Goal: Book appointment/travel/reservation

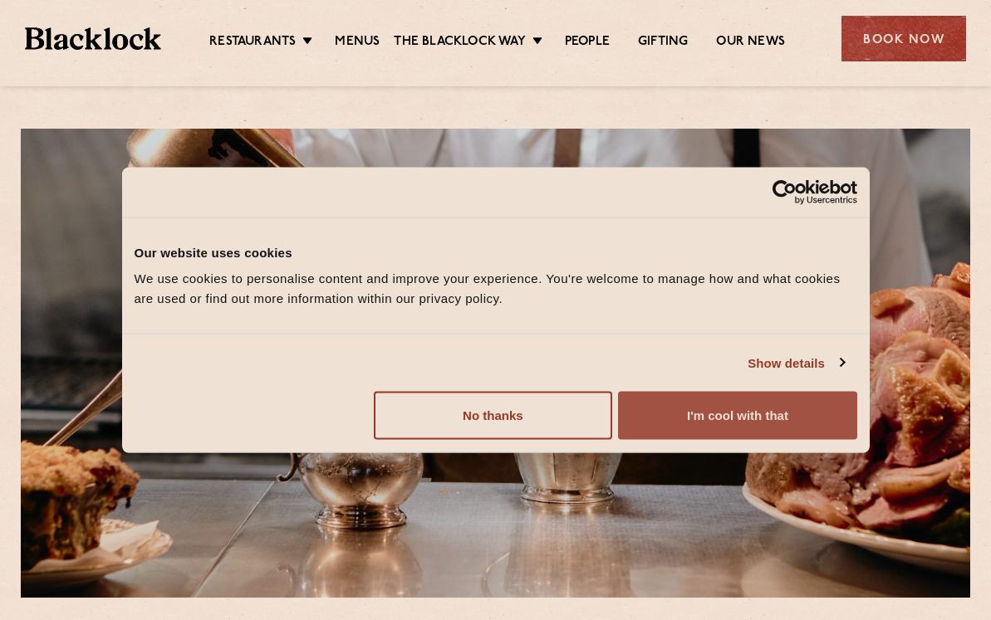
click at [685, 398] on button "I'm cool with that" at bounding box center [737, 416] width 238 height 48
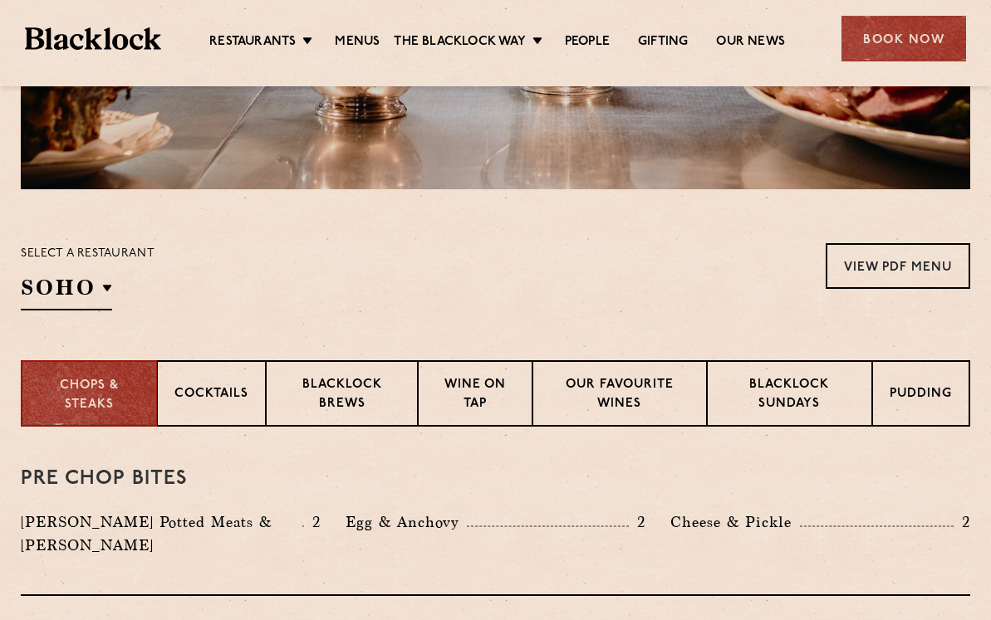
scroll to position [456, 0]
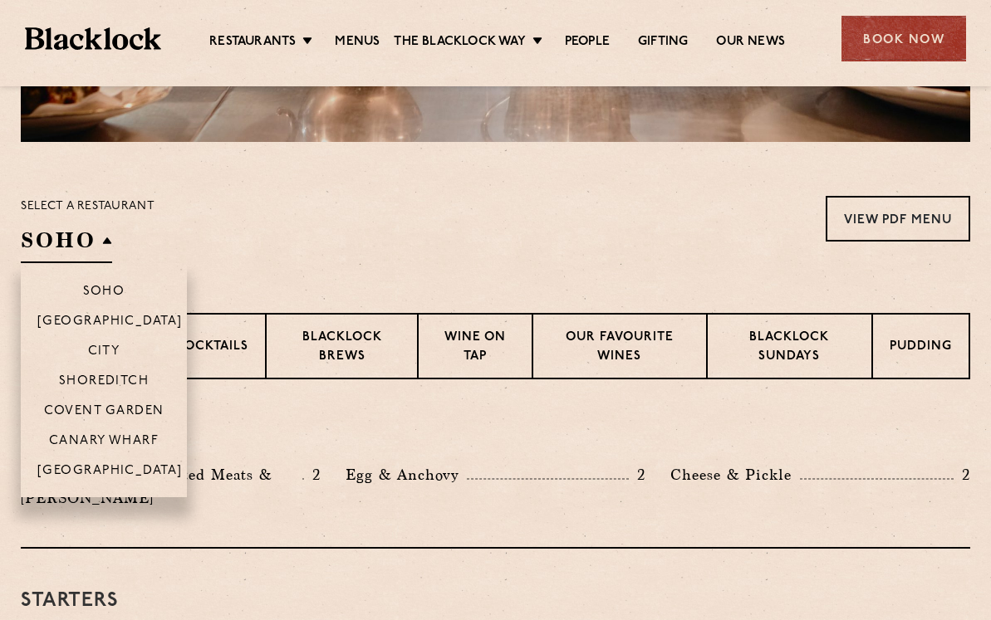
click at [76, 247] on h2 "SOHO" at bounding box center [66, 244] width 91 height 37
click at [104, 379] on p "Shoreditch" at bounding box center [104, 382] width 91 height 17
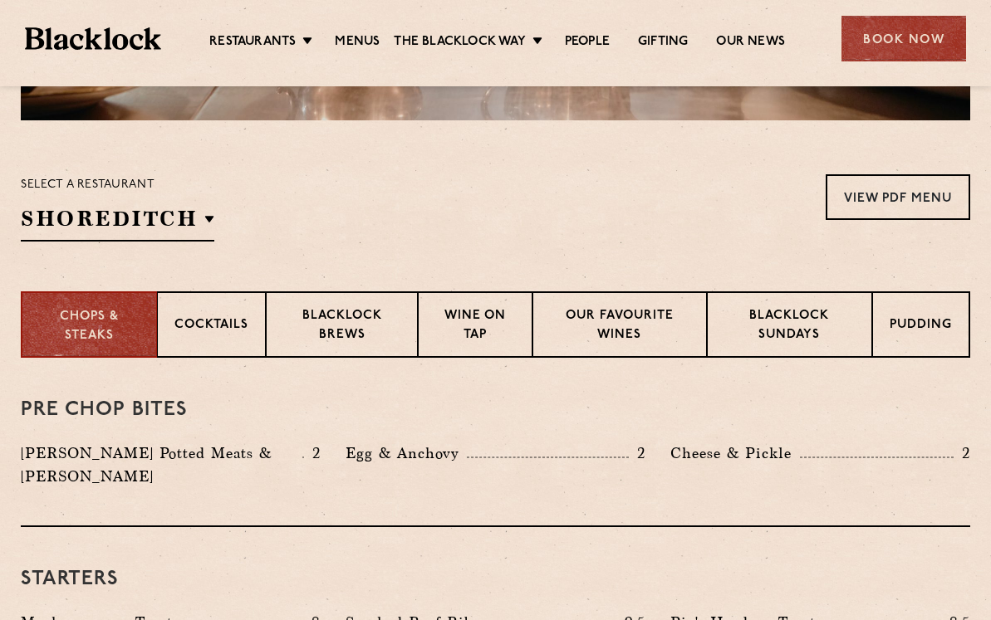
scroll to position [0, 0]
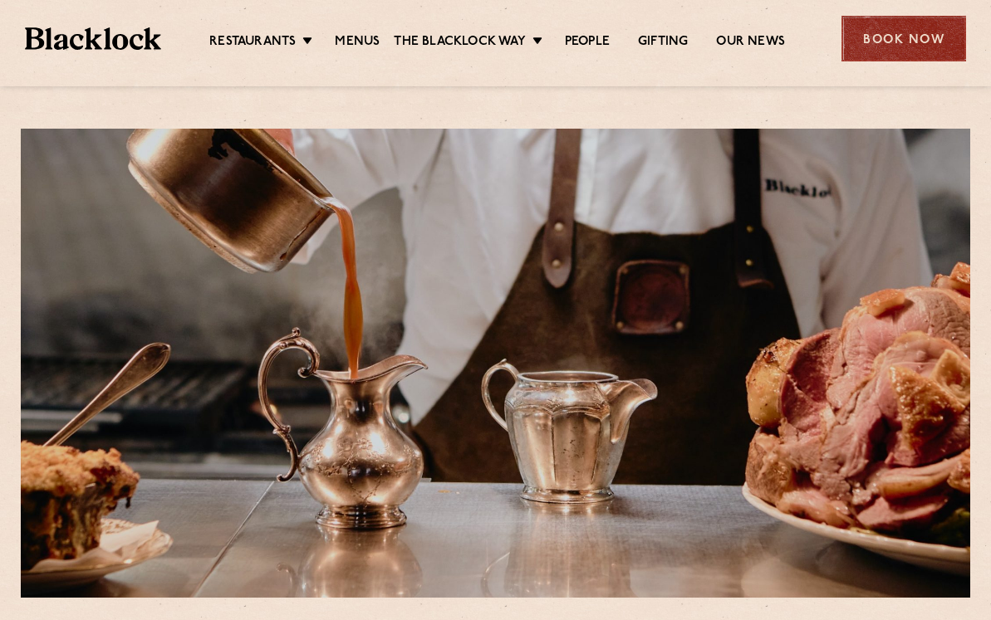
click at [899, 38] on div "Book Now" at bounding box center [903, 39] width 125 height 46
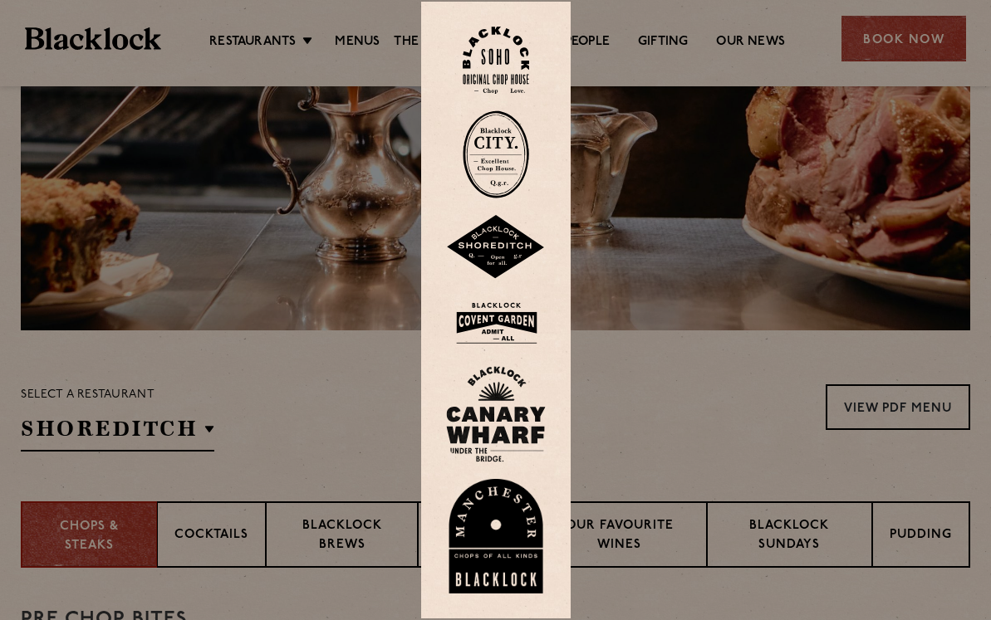
scroll to position [768, 0]
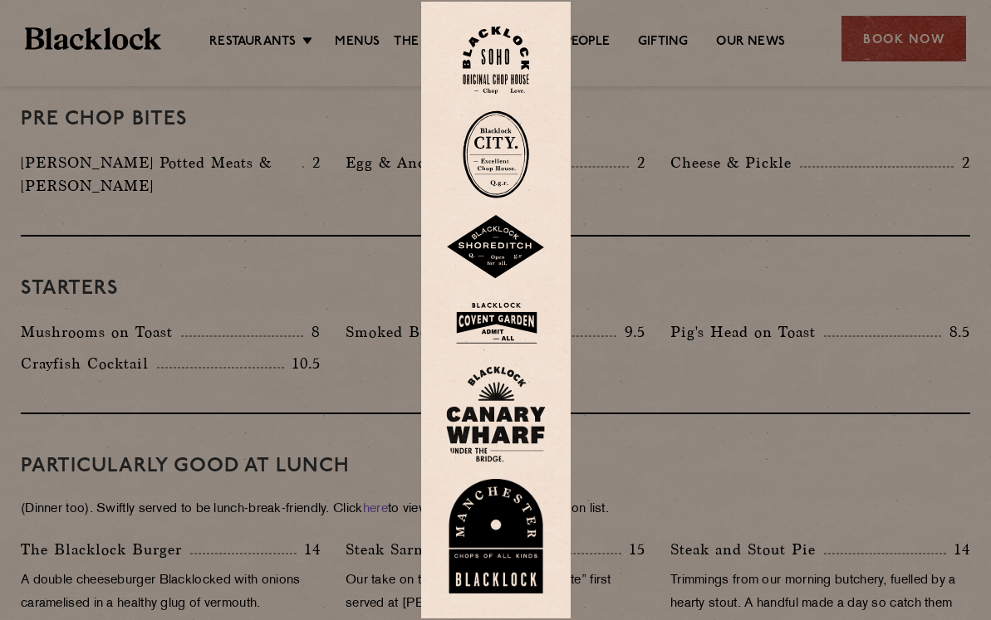
click at [262, 334] on div at bounding box center [495, 310] width 991 height 620
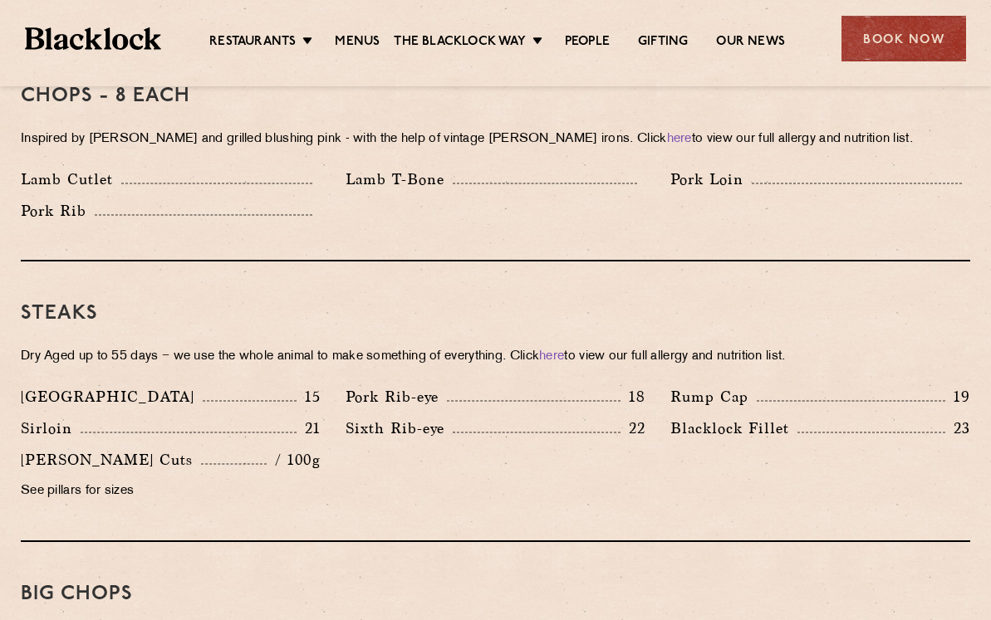
scroll to position [1480, 0]
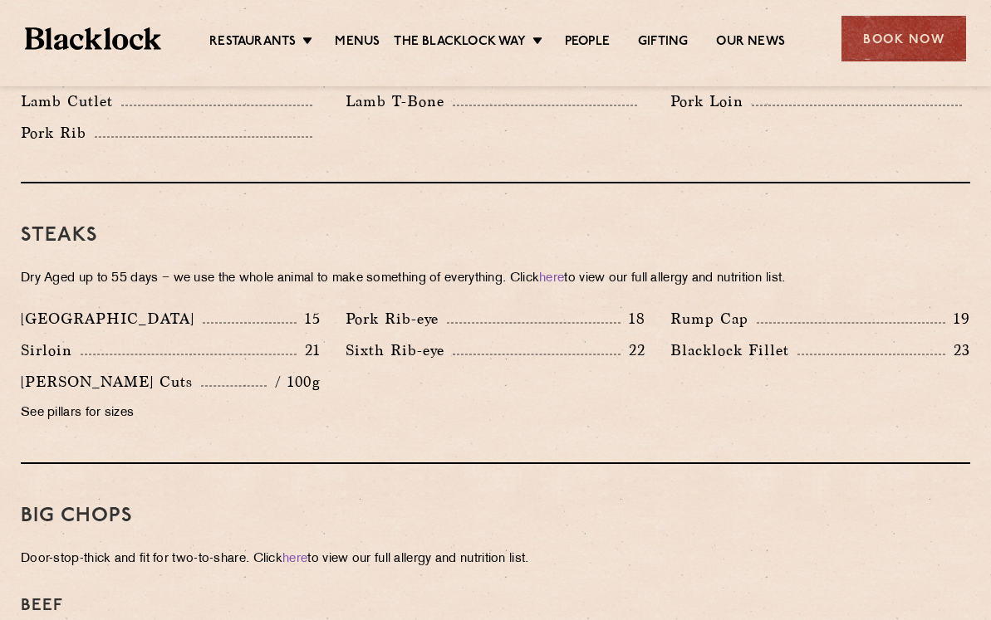
click at [45, 307] on p "Denver" at bounding box center [112, 318] width 182 height 23
copy p "Denver"
click at [464, 190] on div "Steaks Dry Aged up to 55 days − we use the whole animal to make something of ev…" at bounding box center [495, 323] width 949 height 281
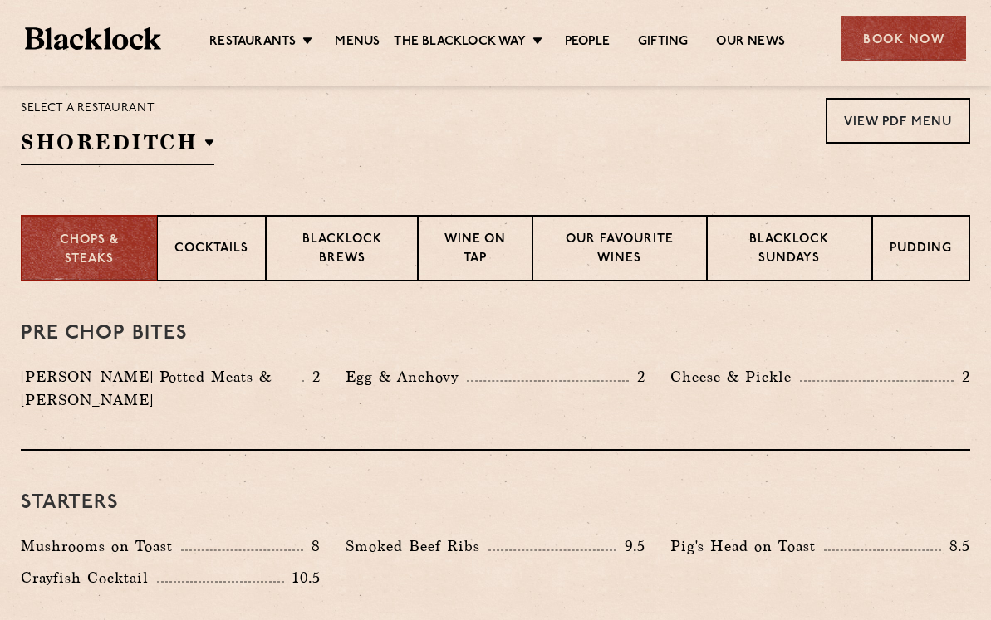
scroll to position [0, 0]
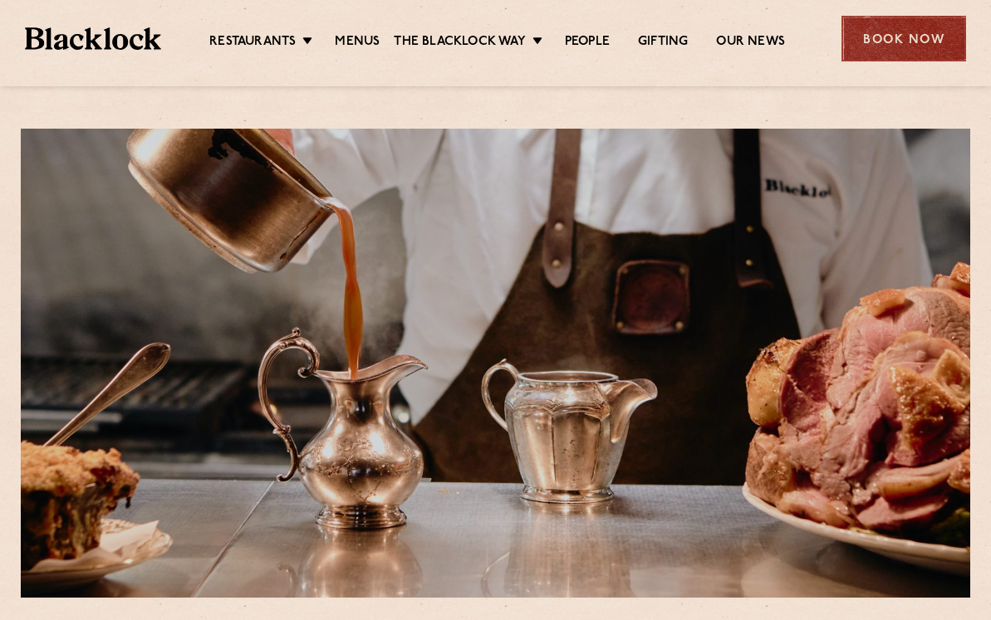
click at [887, 44] on div "Book Now" at bounding box center [903, 39] width 125 height 46
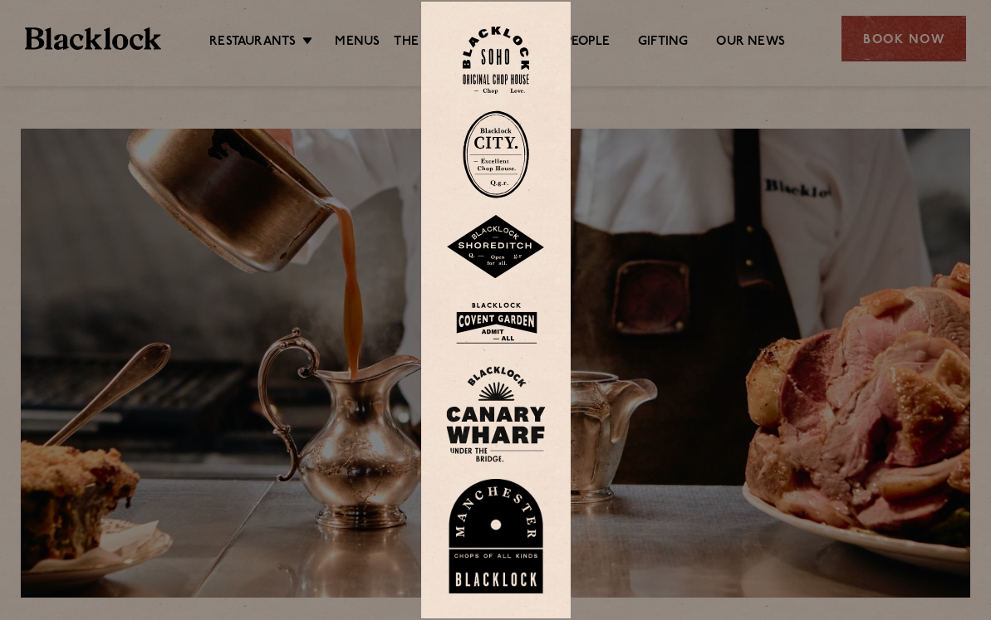
click at [502, 234] on img at bounding box center [496, 247] width 100 height 65
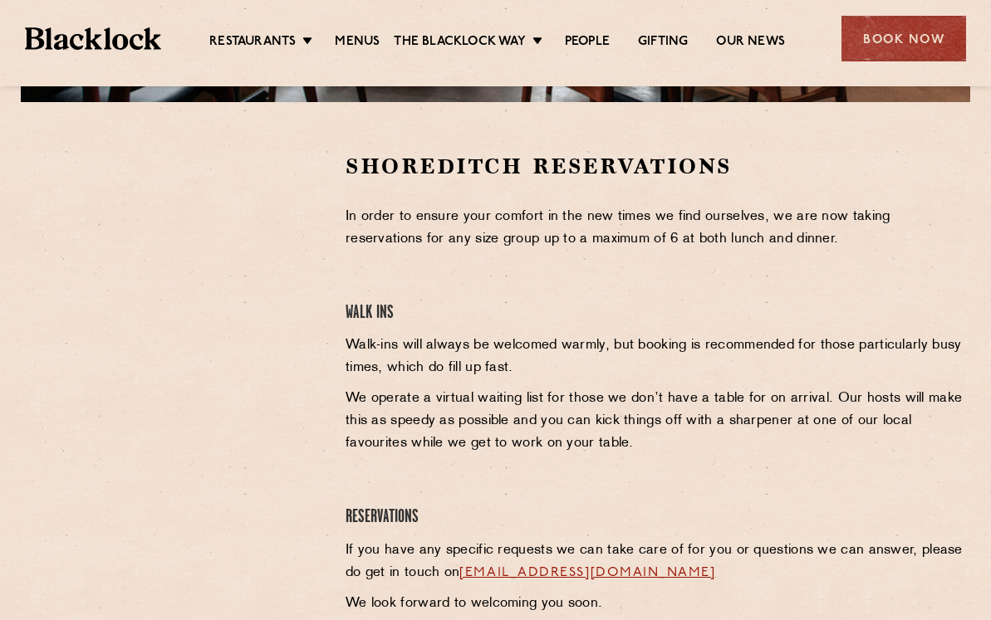
scroll to position [493, 0]
